Goal: Information Seeking & Learning: Learn about a topic

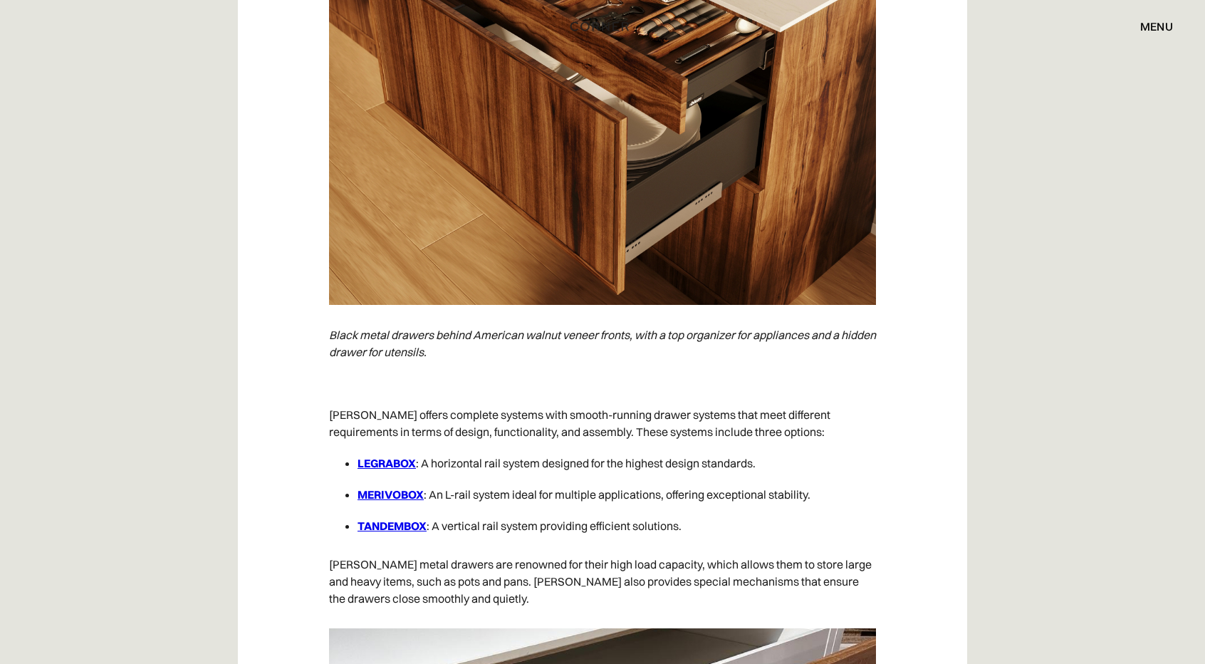
scroll to position [1993, 0]
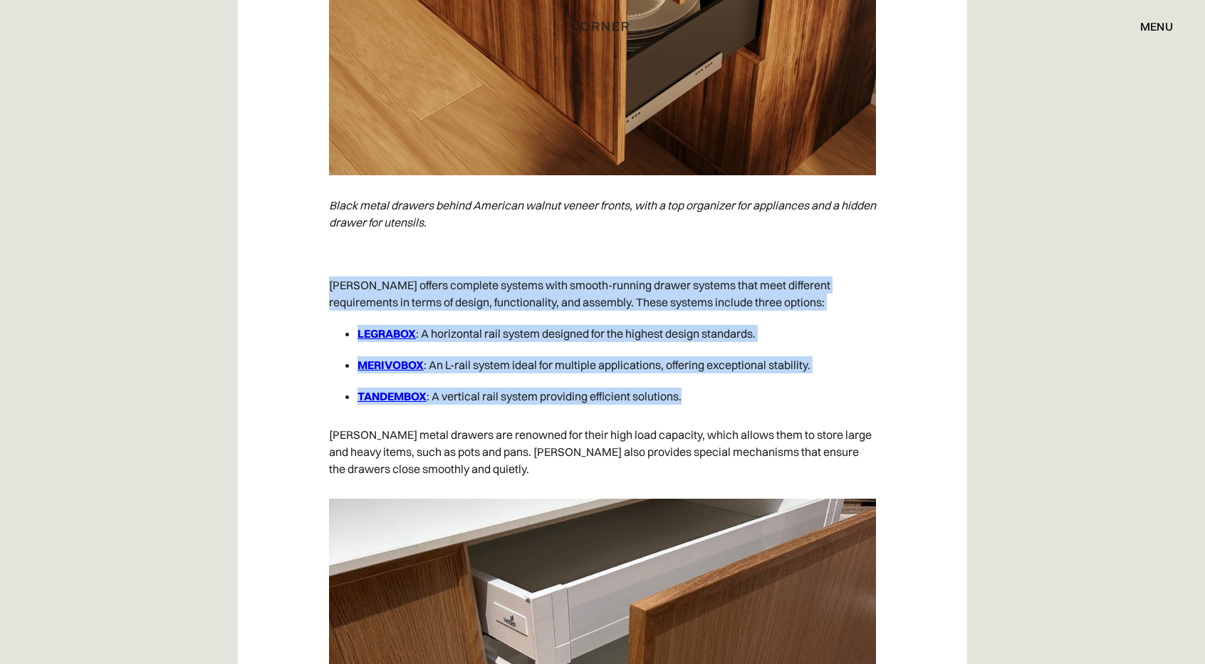
drag, startPoint x: 690, startPoint y: 409, endPoint x: 298, endPoint y: 306, distance: 405.4
copy div "Blum offers complete systems with smooth-running drawer systems that meet diffe…"
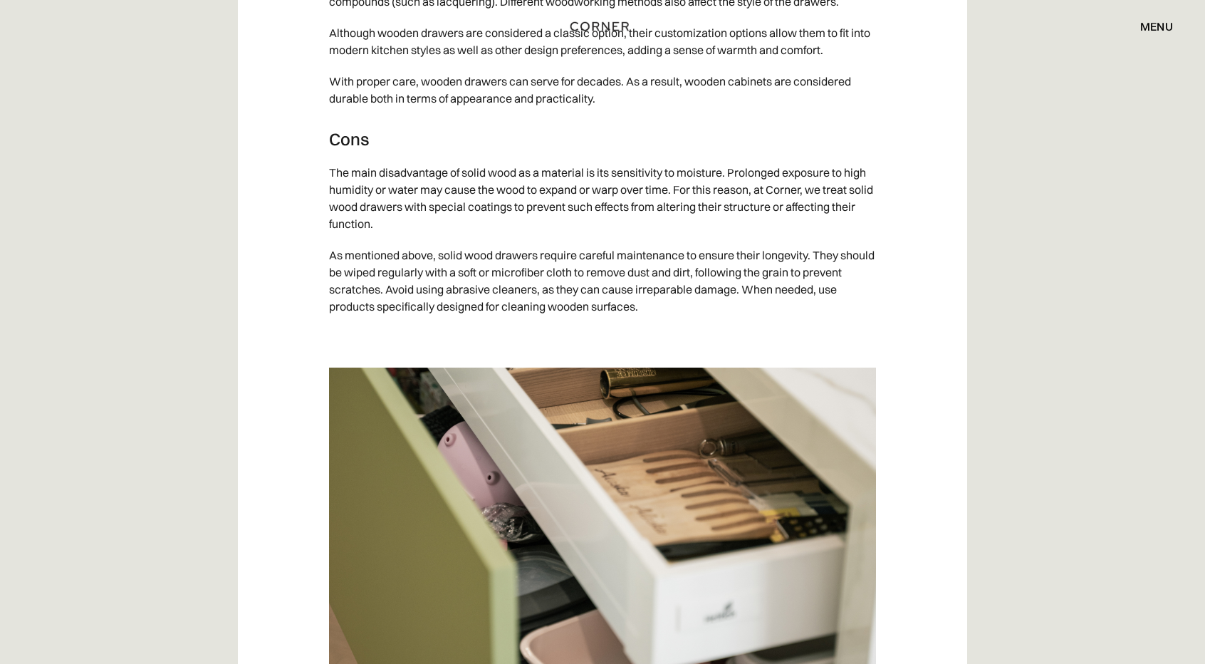
scroll to position [6051, 0]
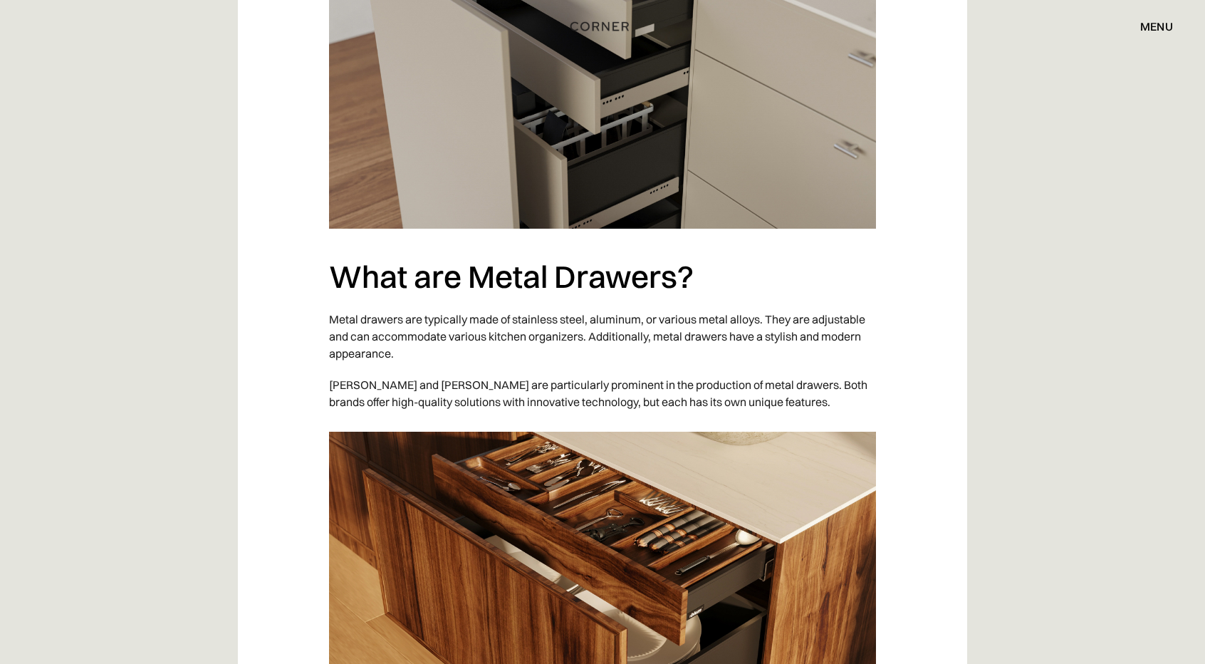
scroll to position [1780, 0]
